Goal: Task Accomplishment & Management: Complete application form

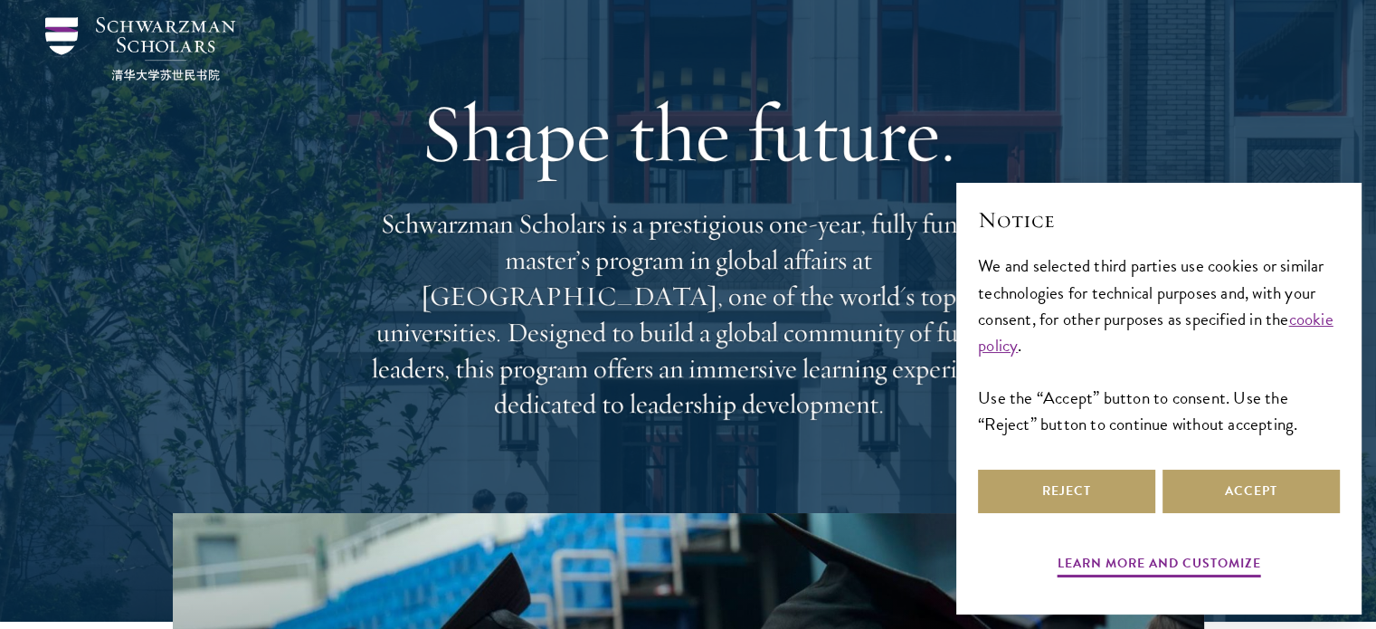
scroll to position [159, 0]
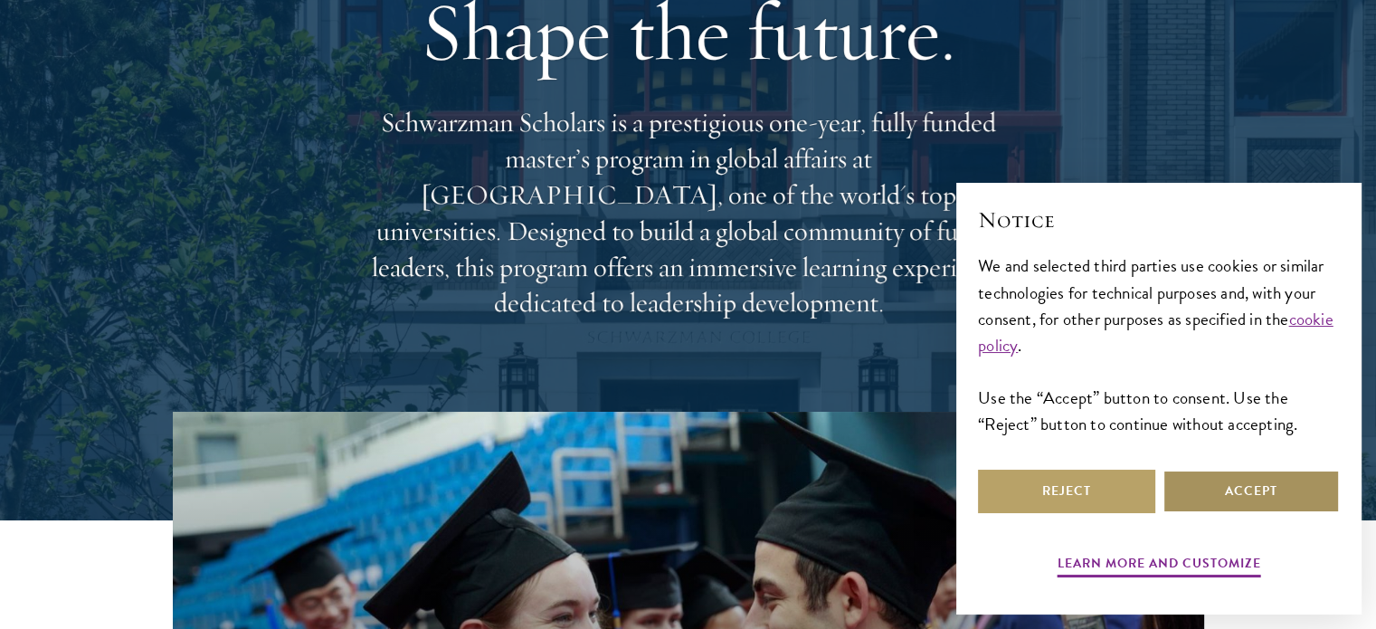
click at [1203, 493] on button "Accept" at bounding box center [1250, 491] width 177 height 43
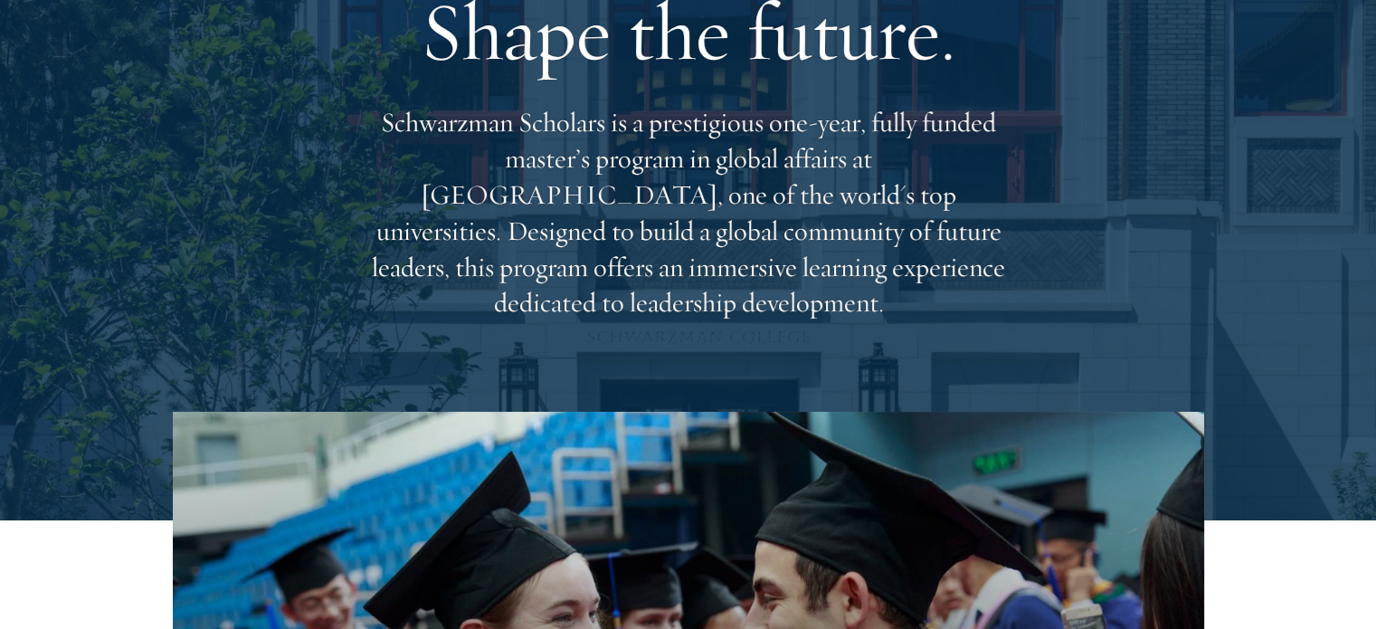
scroll to position [0, 0]
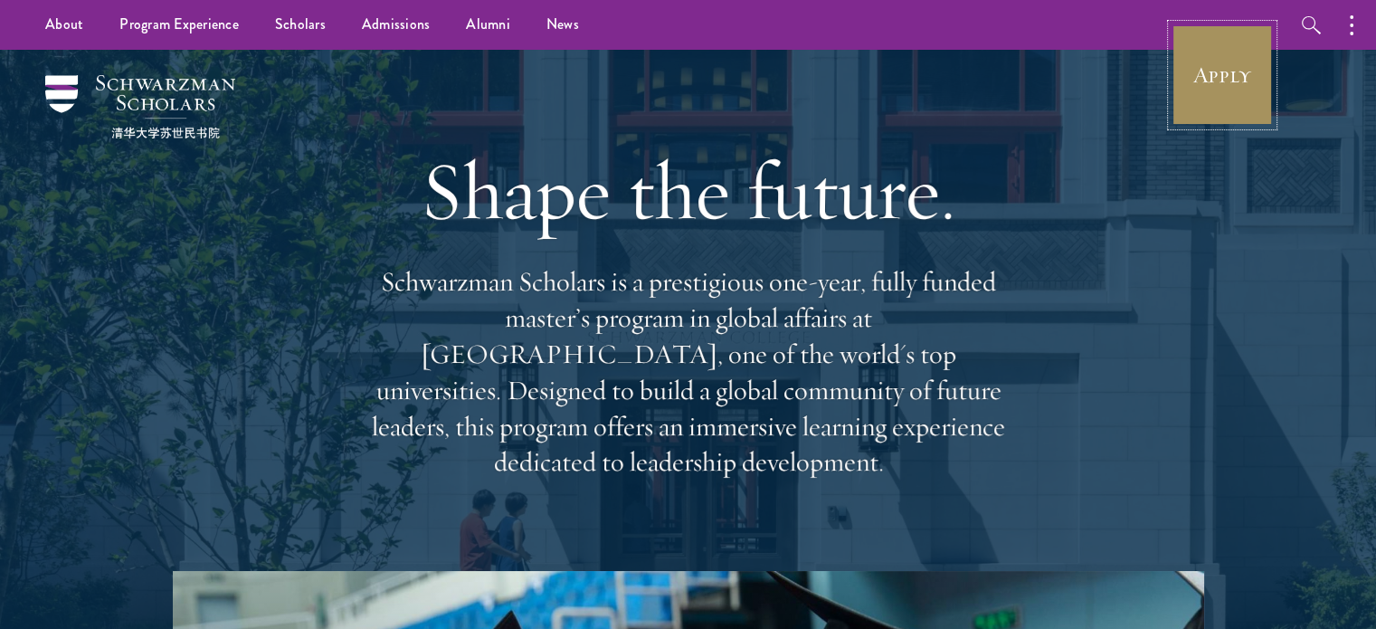
click at [1248, 88] on link "Apply" at bounding box center [1222, 74] width 101 height 101
